Goal: Task Accomplishment & Management: Complete application form

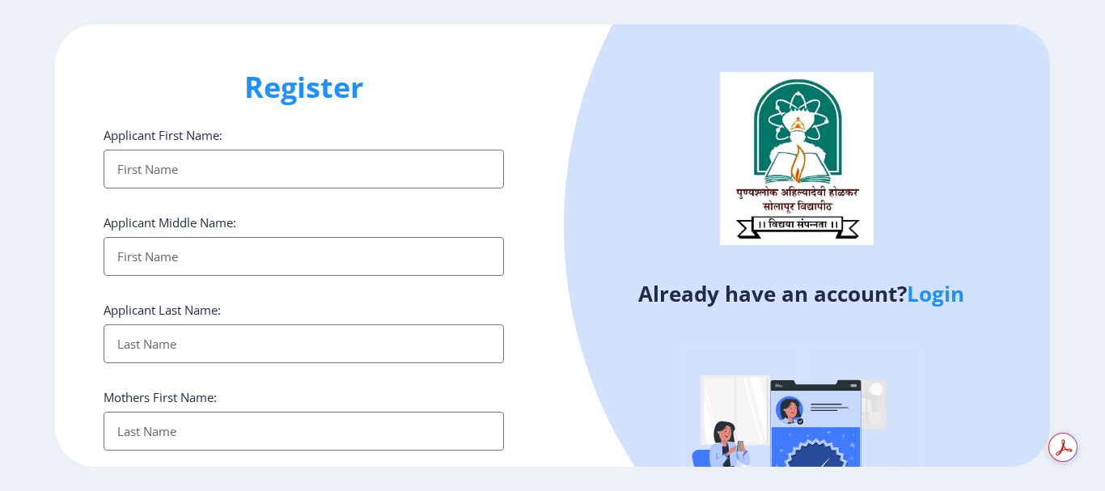
select select
click at [222, 169] on input "Applicant First Name:" at bounding box center [304, 169] width 400 height 39
type input "PALLAVI"
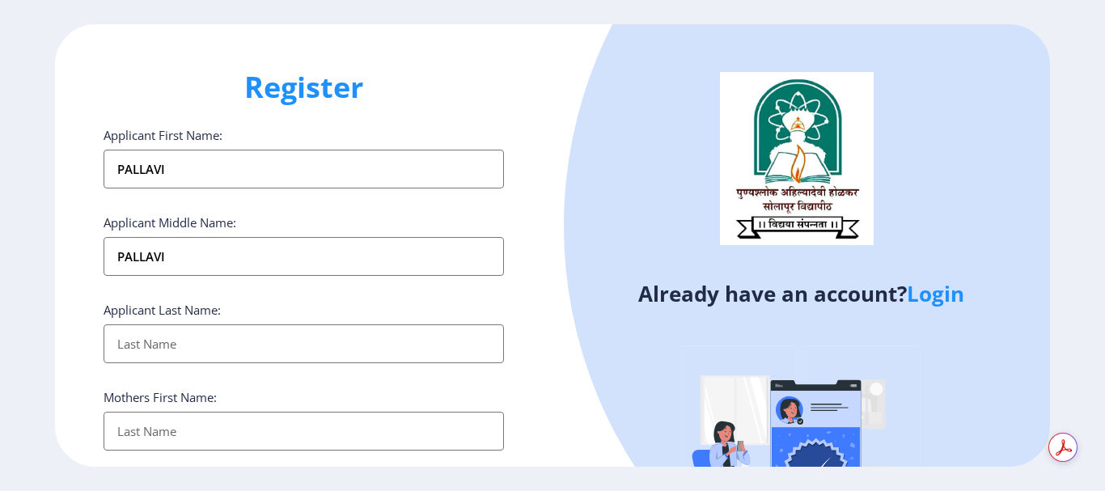
type input "SHINDE"
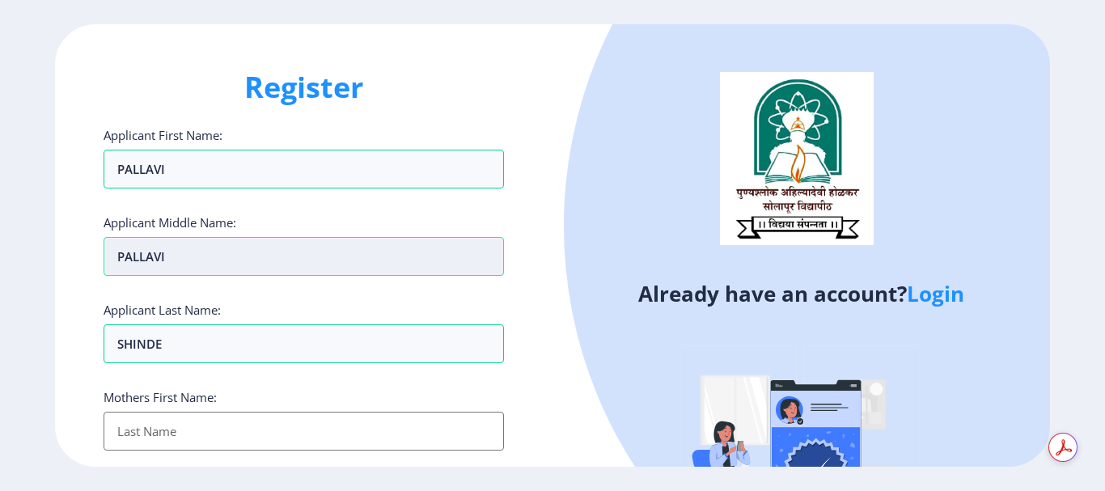
click at [209, 259] on input "PALLAVI" at bounding box center [304, 256] width 400 height 39
type input "P"
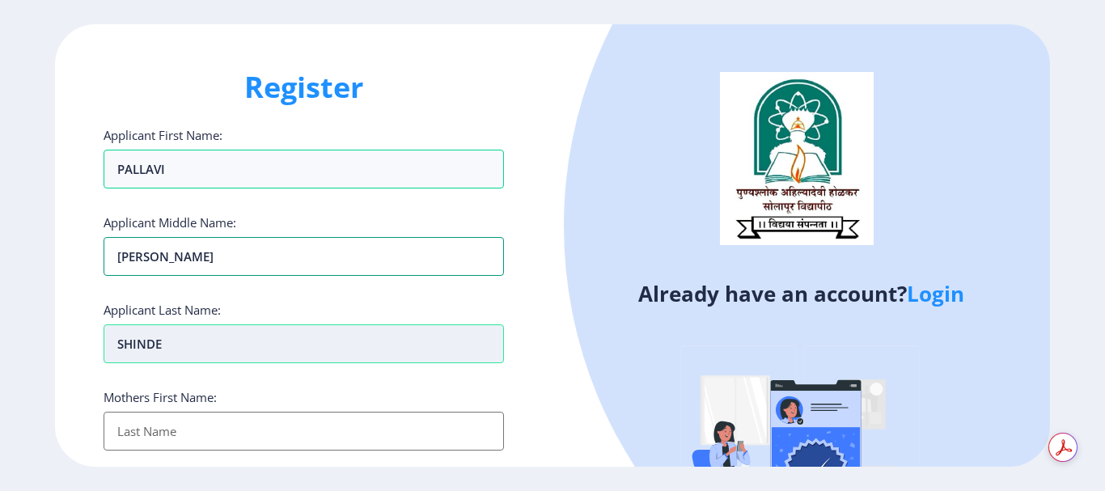
type input "[PERSON_NAME]"
click at [284, 340] on input "SHINDE" at bounding box center [304, 343] width 400 height 39
type input "S"
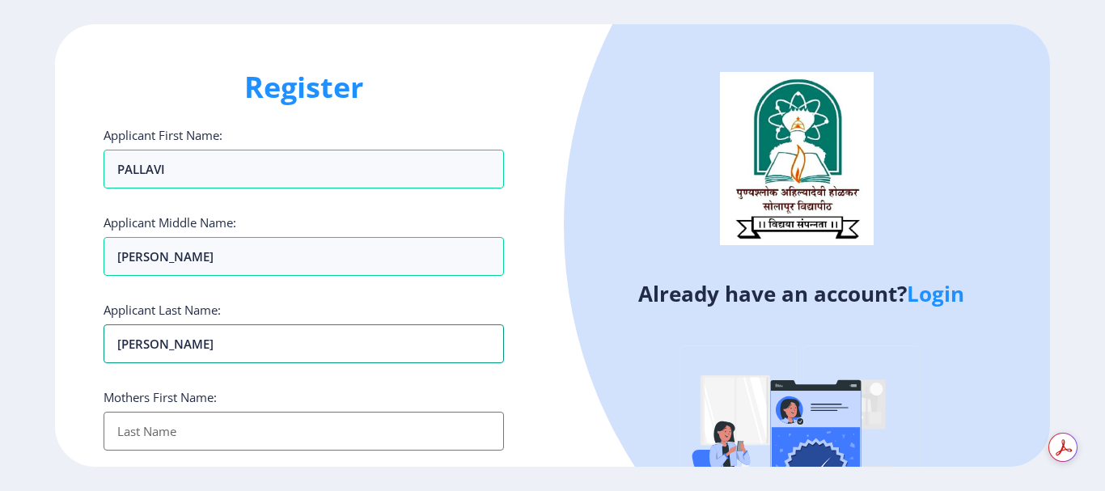
type input "[PERSON_NAME]"
click at [189, 430] on input "Applicant First Name:" at bounding box center [304, 431] width 400 height 39
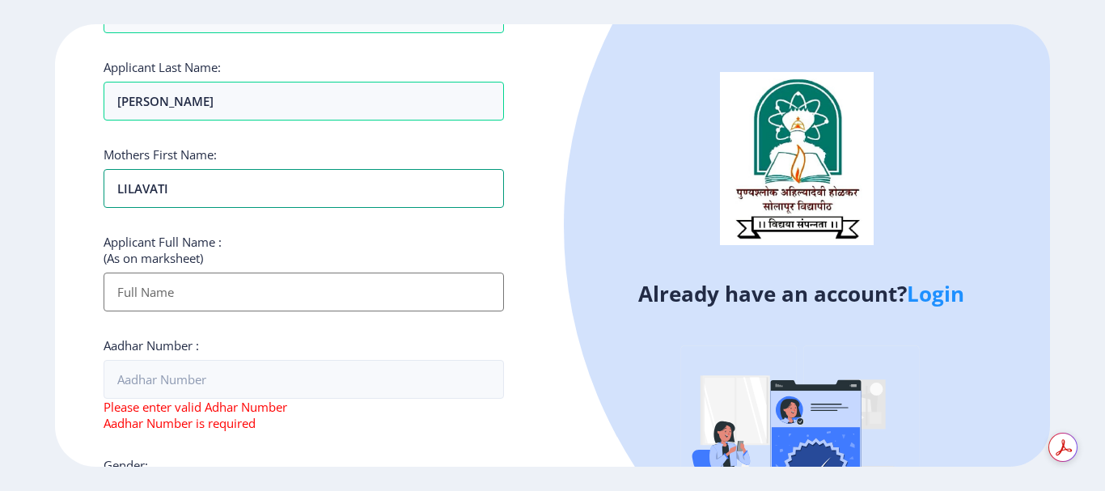
type input "LILAVATI"
click at [251, 285] on input "Applicant First Name:" at bounding box center [304, 292] width 400 height 39
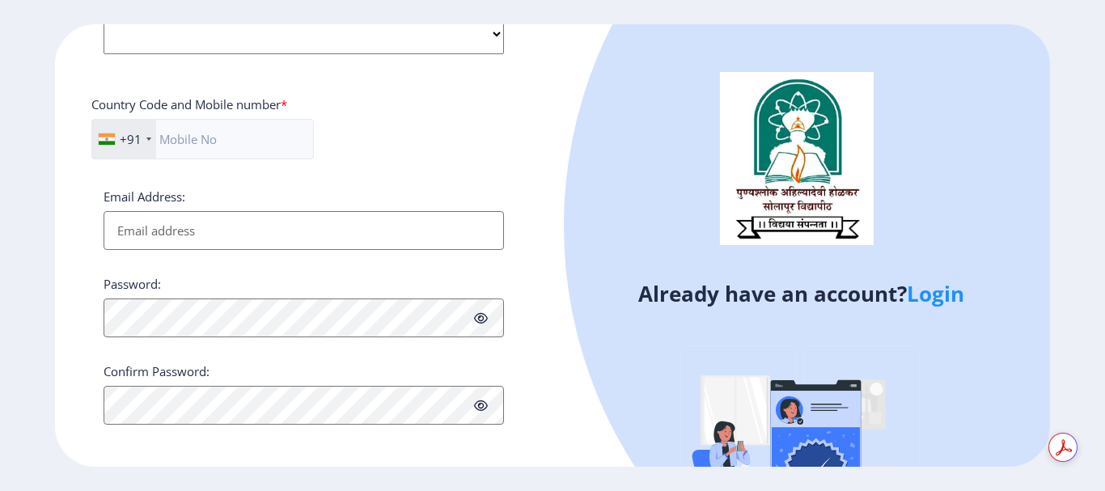
scroll to position [716, 0]
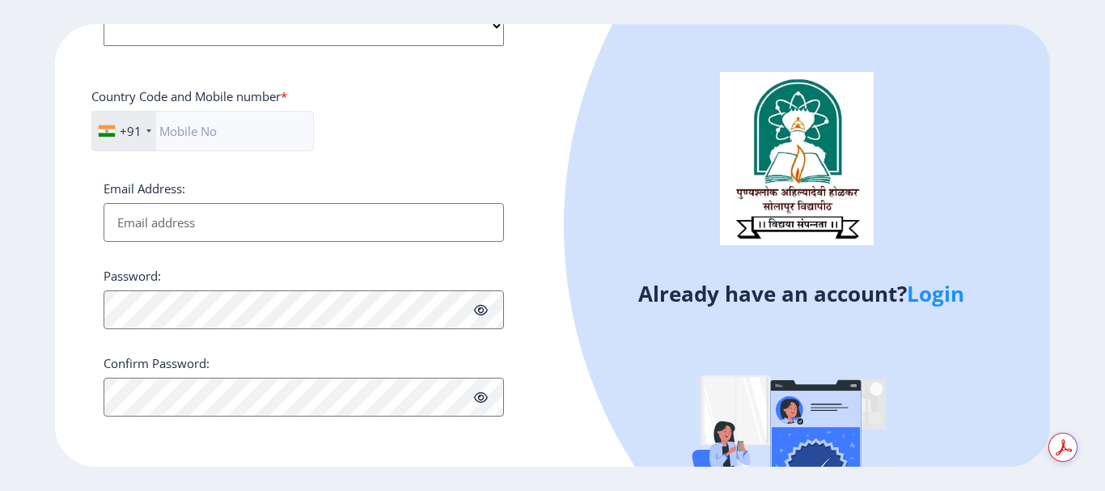
type input "[PERSON_NAME] [PERSON_NAME]"
